Goal: Register for event/course

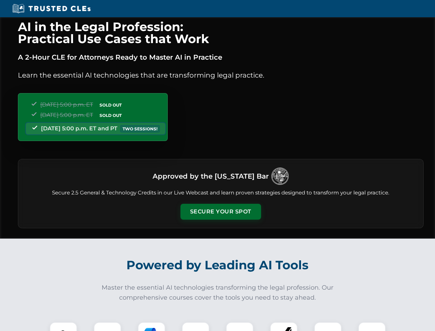
click at [221, 212] on button "Secure Your Spot" at bounding box center [221, 212] width 81 height 16
click at [63, 327] on img at bounding box center [63, 336] width 20 height 20
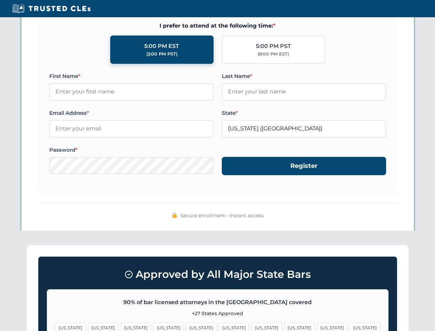
click at [252, 327] on span "[US_STATE]" at bounding box center [267, 328] width 30 height 10
click at [318, 327] on span "[US_STATE]" at bounding box center [333, 328] width 30 height 10
